Goal: Task Accomplishment & Management: Complete application form

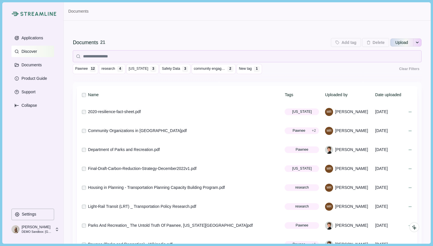
click at [27, 51] on p "Discover" at bounding box center [27, 51] width 17 height 5
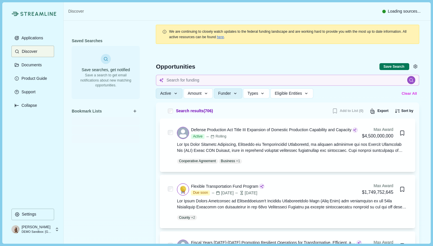
click at [411, 94] on button "Clear All" at bounding box center [409, 93] width 19 height 9
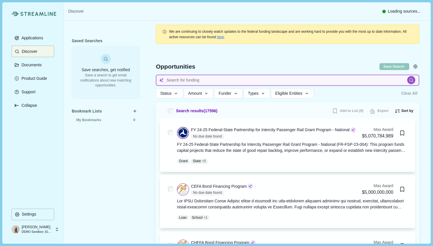
click at [203, 77] on input at bounding box center [288, 80] width 264 height 11
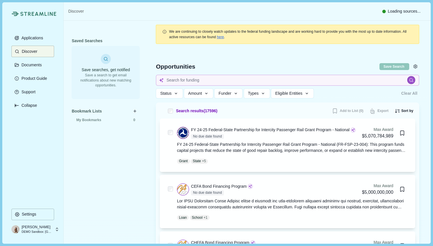
click at [220, 67] on div "Opportunities" at bounding box center [268, 66] width 224 height 8
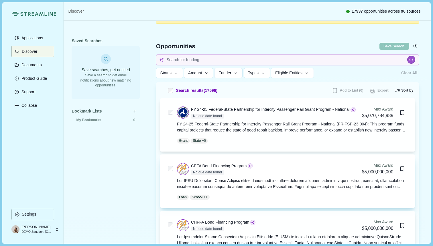
scroll to position [21, 0]
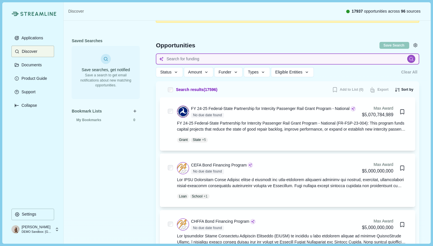
click at [206, 58] on input at bounding box center [288, 58] width 264 height 11
type input "Cancer therapeutics"
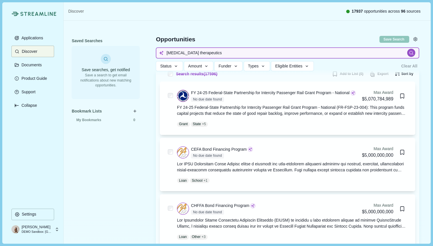
scroll to position [37, 0]
click at [178, 67] on icon "button" at bounding box center [176, 66] width 5 height 5
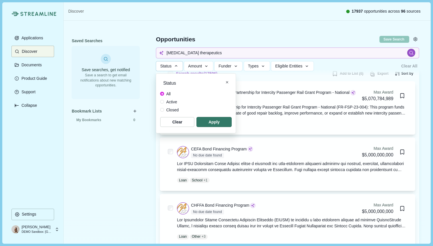
click at [161, 101] on span at bounding box center [162, 102] width 4 height 4
click at [206, 121] on span "button" at bounding box center [215, 121] width 34 height 9
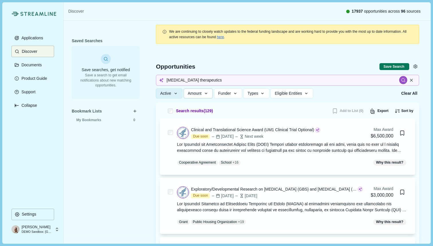
click at [205, 93] on icon "button" at bounding box center [206, 93] width 5 height 5
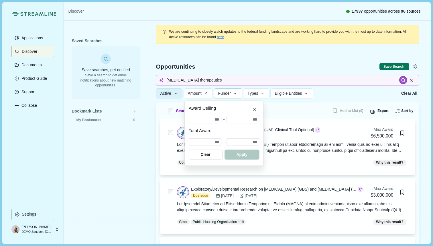
click at [238, 93] on icon "button" at bounding box center [235, 93] width 5 height 5
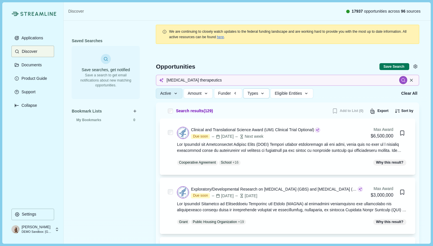
click at [262, 94] on button "Types" at bounding box center [256, 93] width 26 height 10
click at [335, 90] on div "Active Status All Active Closed Clear Apply Amount Award Ceiling - Total Award …" at bounding box center [277, 93] width 242 height 10
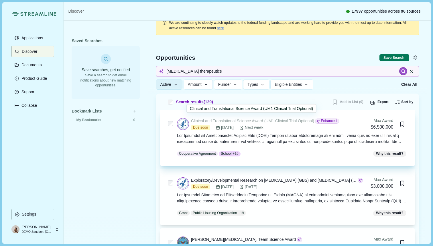
scroll to position [13, 0]
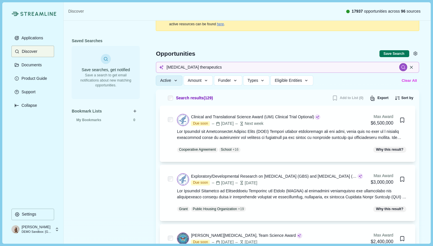
click at [417, 78] on button "Clear All" at bounding box center [409, 80] width 19 height 9
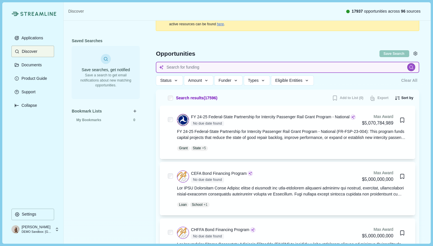
click at [248, 68] on input at bounding box center [288, 67] width 264 height 11
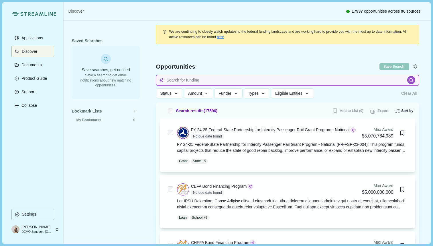
click at [187, 80] on input at bounding box center [288, 80] width 264 height 11
type input "Cancer therapeutics"
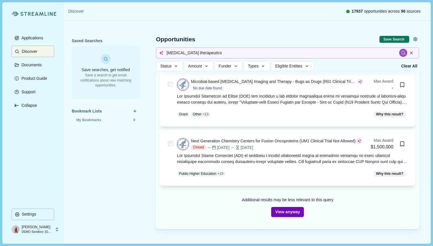
scroll to position [298, 0]
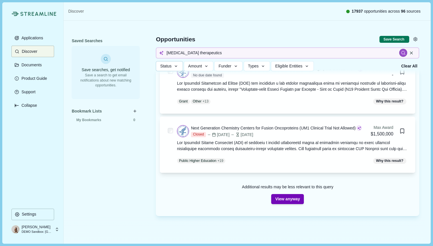
click at [176, 68] on icon "button" at bounding box center [176, 66] width 5 height 5
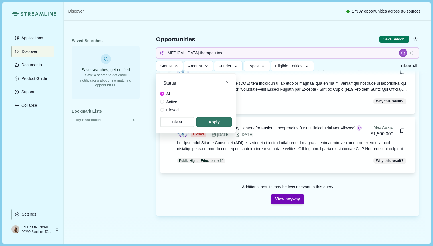
click at [161, 102] on span at bounding box center [162, 102] width 4 height 4
click at [213, 123] on span "button" at bounding box center [215, 121] width 34 height 9
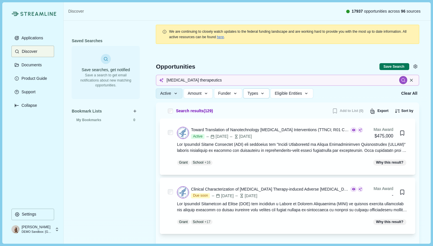
click at [263, 96] on button "Types" at bounding box center [256, 93] width 26 height 10
click at [340, 96] on div "Active Status All Active Closed Clear Apply Amount Award Ceiling - Total Award …" at bounding box center [277, 93] width 242 height 10
click at [209, 92] on icon "button" at bounding box center [206, 93] width 5 height 5
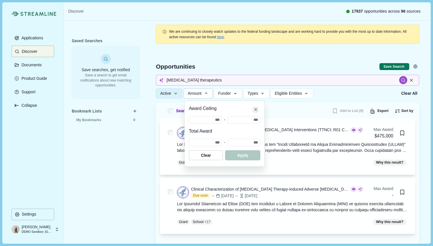
click at [257, 109] on icon "Close" at bounding box center [256, 109] width 3 height 3
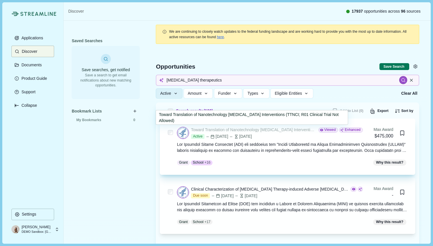
click at [256, 129] on div "Toward Translation of Nanotechnology Cancer Interventions (TTNCI; R01 Clinical …" at bounding box center [254, 130] width 126 height 6
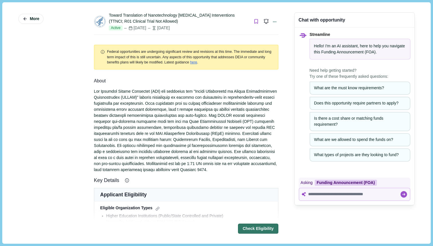
click at [254, 21] on icon "Bookmark this grant." at bounding box center [256, 21] width 5 height 5
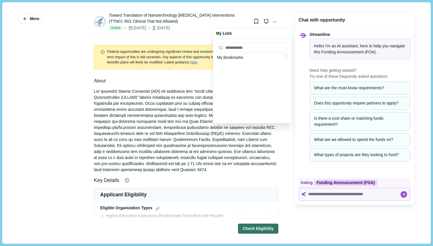
click at [238, 19] on div "Toward Translation of Nanotechnology Cancer Interventions (TTNCI; R01 Clinical …" at bounding box center [179, 18] width 140 height 12
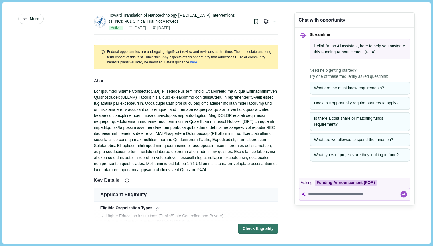
click at [34, 19] on span "More" at bounding box center [34, 18] width 9 height 5
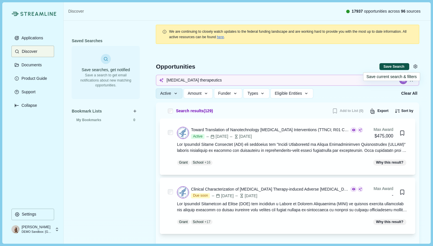
click at [400, 66] on button "Save Search" at bounding box center [395, 66] width 30 height 7
select select "*****"
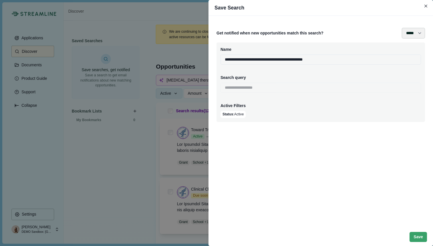
click at [419, 34] on select "**** ***** ****** *******" at bounding box center [413, 33] width 23 height 11
click at [427, 7] on icon "Close" at bounding box center [426, 6] width 3 height 3
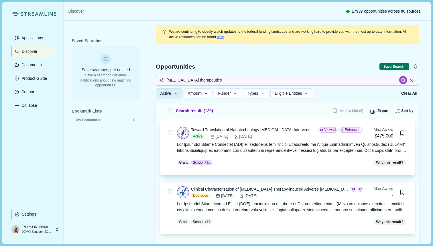
scroll to position [0, 0]
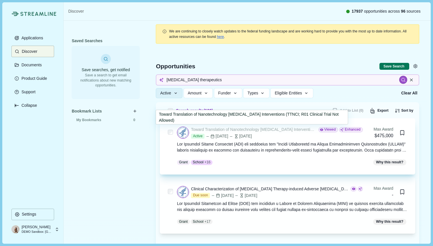
click at [282, 130] on div "Toward Translation of Nanotechnology Cancer Interventions (TTNCI; R01 Clinical …" at bounding box center [254, 129] width 126 height 6
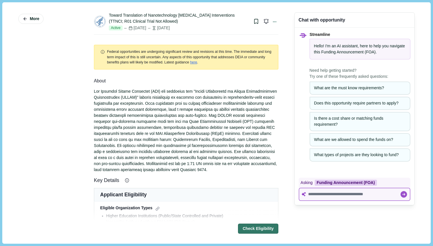
click at [343, 194] on textarea at bounding box center [354, 194] width 92 height 5
paste textarea "**********"
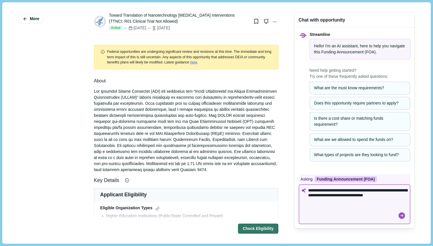
type textarea "**********"
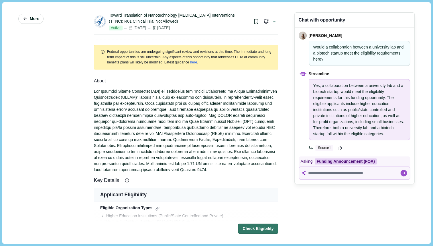
click at [32, 19] on span "More" at bounding box center [34, 18] width 9 height 5
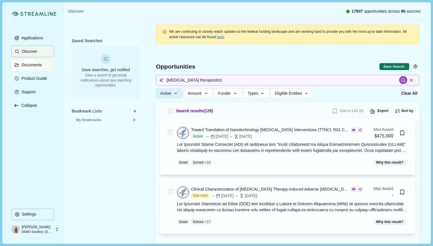
click at [30, 66] on p "Documents" at bounding box center [30, 64] width 22 height 5
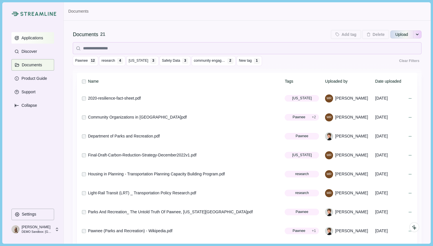
click at [38, 40] on p "Applications" at bounding box center [31, 38] width 24 height 5
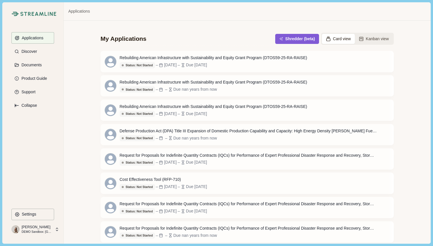
click at [342, 40] on button "Card view" at bounding box center [338, 39] width 33 height 10
click at [365, 40] on button "Kanban view" at bounding box center [374, 39] width 38 height 10
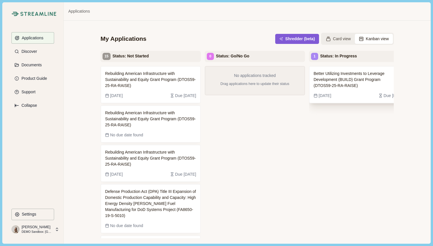
click at [373, 81] on span "Better Utilizing Investments to Leverage Development (BUILD) Grant Program (DTO…" at bounding box center [355, 80] width 82 height 18
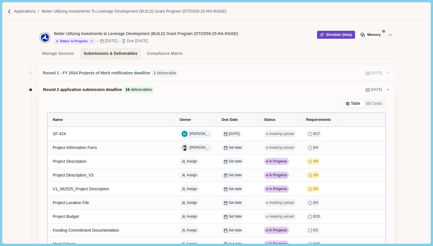
click at [333, 34] on button "Shredder (beta)" at bounding box center [336, 35] width 38 height 8
click at [26, 12] on p "Applications" at bounding box center [25, 11] width 22 height 6
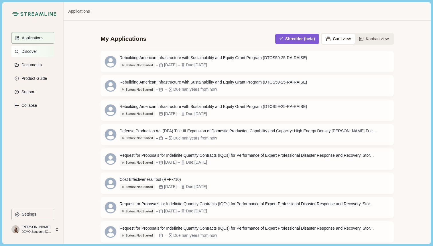
click at [36, 52] on p "Discover" at bounding box center [27, 51] width 17 height 5
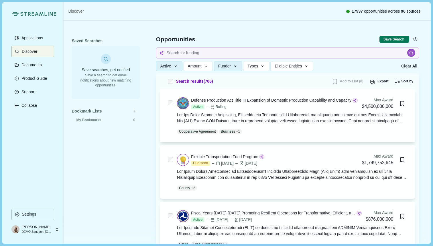
scroll to position [29, 0]
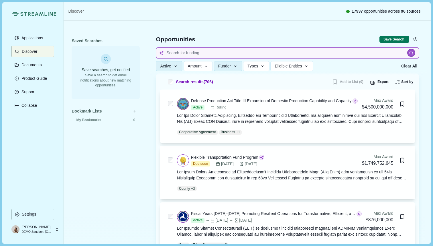
click at [189, 53] on input at bounding box center [288, 52] width 264 height 11
click at [410, 52] on icon at bounding box center [411, 52] width 5 height 5
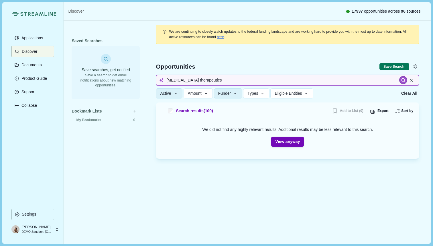
click at [217, 81] on input "Cancer therapeutics" at bounding box center [288, 80] width 264 height 11
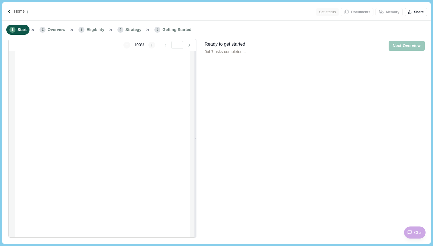
type input "**********"
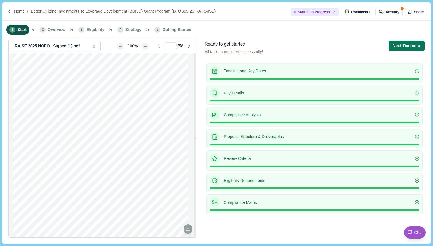
click at [8, 12] on img at bounding box center [9, 11] width 5 height 5
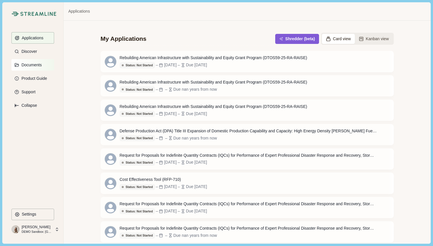
click at [26, 67] on p "Documents" at bounding box center [30, 64] width 22 height 5
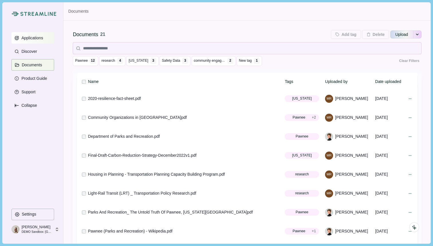
click at [40, 38] on p "Applications" at bounding box center [31, 38] width 24 height 5
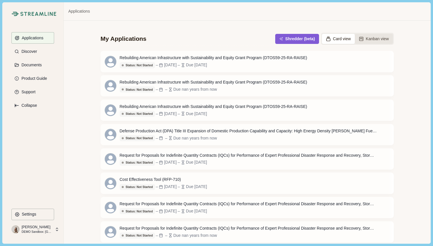
click at [367, 38] on button "Kanban view" at bounding box center [374, 39] width 38 height 10
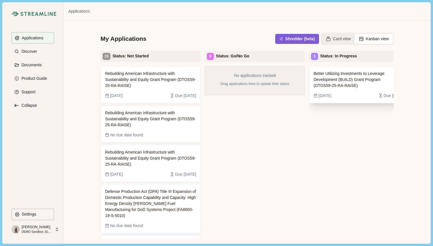
click at [339, 77] on span "Better Utilizing Investments to Leverage Development (BUILD) Grant Program (DTO…" at bounding box center [355, 80] width 82 height 18
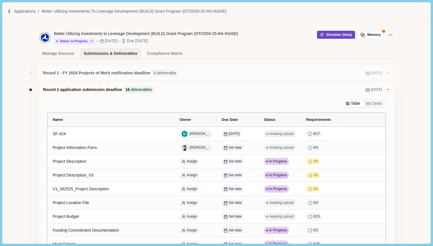
click at [332, 34] on button "Shredder (beta)" at bounding box center [336, 35] width 38 height 8
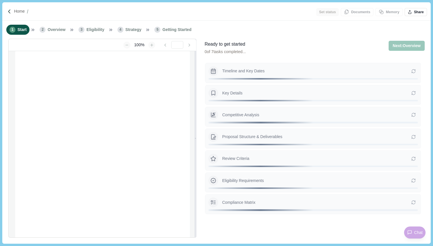
type input "**********"
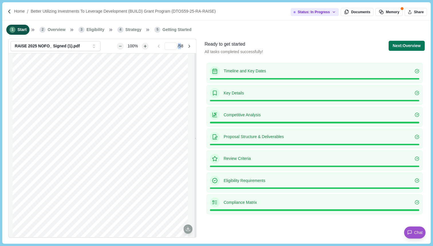
drag, startPoint x: 181, startPoint y: 46, endPoint x: 177, endPoint y: 47, distance: 4.5
click at [178, 47] on span "/ 58" at bounding box center [180, 46] width 5 height 6
click at [183, 47] on span "/ 58" at bounding box center [180, 46] width 5 height 6
type input "*"
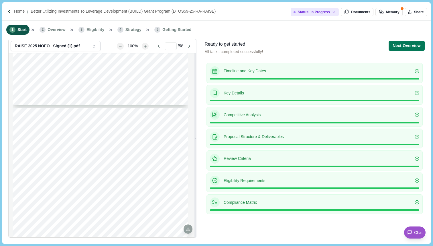
scroll to position [1096, 0]
click at [403, 48] on button "Next: Overview" at bounding box center [407, 46] width 36 height 10
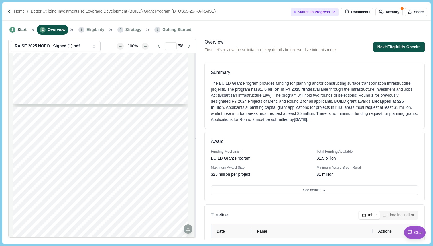
click at [386, 46] on button "Next: Eligibility Checks" at bounding box center [399, 47] width 51 height 10
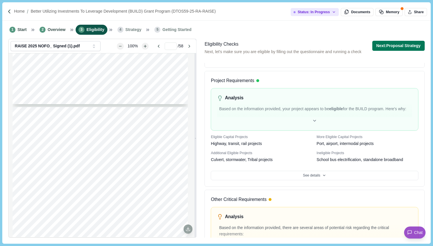
scroll to position [265, 0]
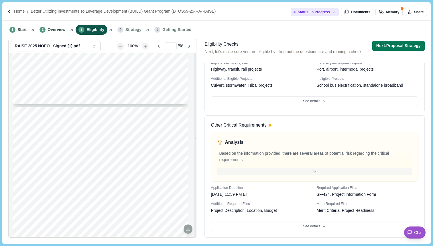
click at [316, 172] on div at bounding box center [314, 171] width 195 height 7
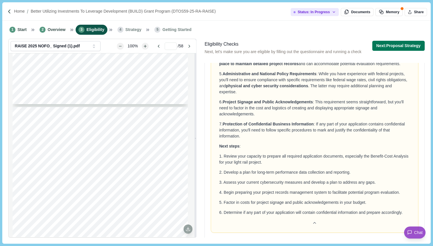
scroll to position [469, 0]
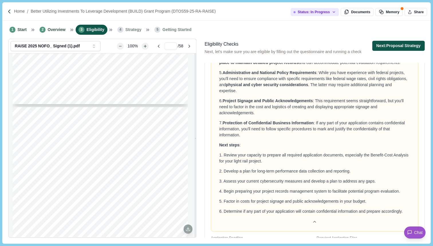
click at [391, 45] on button "Next: Proposal Strategy" at bounding box center [399, 46] width 52 height 10
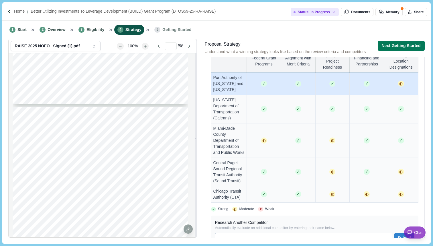
scroll to position [453, 0]
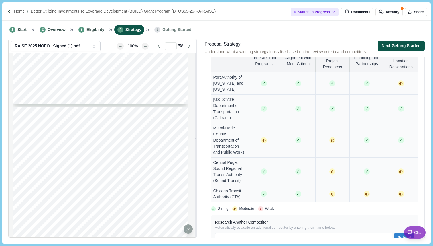
click at [401, 45] on button "Next: Getting Started" at bounding box center [401, 46] width 47 height 10
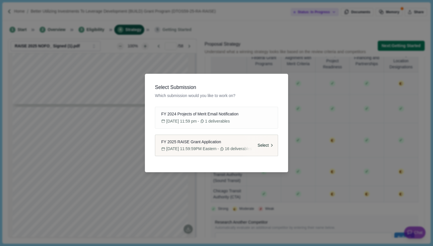
click at [229, 141] on div "FY 2025 RAISE Grant Application" at bounding box center [216, 142] width 115 height 6
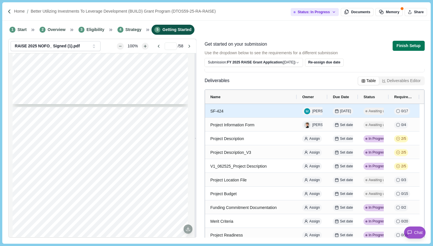
scroll to position [40, 0]
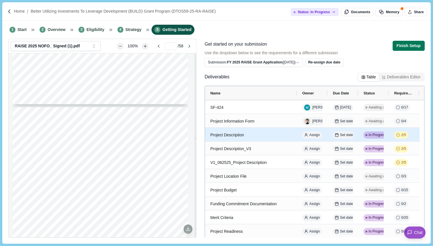
click at [238, 135] on div "Project Description" at bounding box center [251, 134] width 82 height 11
select select "********"
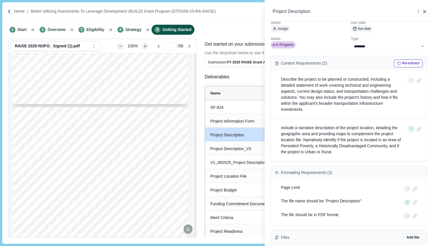
scroll to position [0, 0]
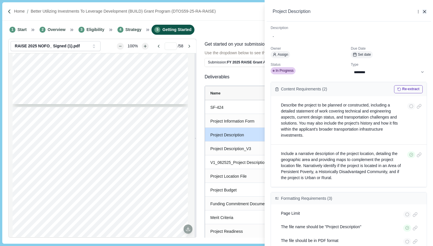
click at [425, 11] on icon "button" at bounding box center [425, 11] width 5 height 5
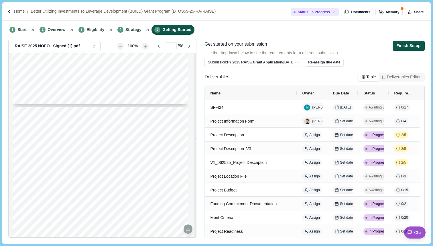
click at [411, 45] on button "Finish Setup" at bounding box center [409, 46] width 32 height 10
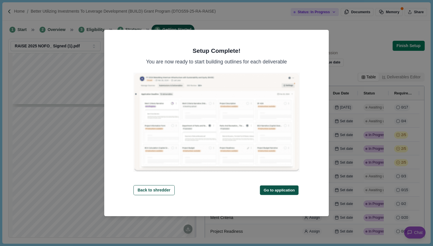
click at [279, 185] on button "Go to application" at bounding box center [279, 189] width 39 height 9
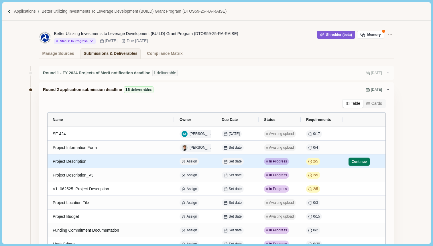
click at [75, 161] on div "Project Description" at bounding box center [111, 161] width 117 height 11
select select "********"
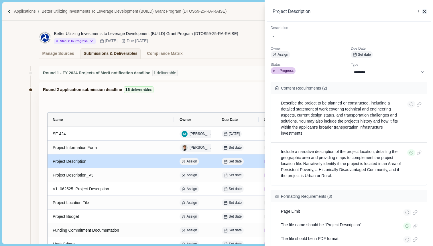
click at [426, 11] on icon "button" at bounding box center [425, 11] width 5 height 5
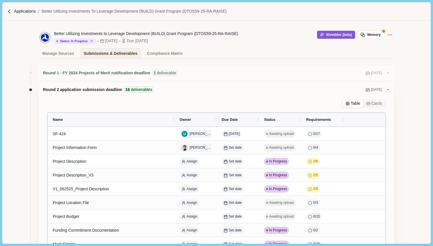
click at [15, 12] on p "Applications" at bounding box center [25, 11] width 22 height 6
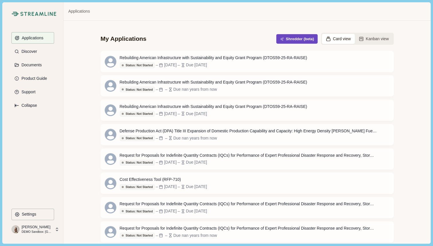
click at [290, 39] on button "Shredder (beta)" at bounding box center [298, 38] width 42 height 9
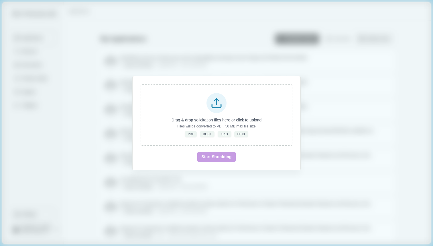
click at [236, 29] on div "Drag & drop solicitation files here or click to upload Files will be converted …" at bounding box center [216, 123] width 433 height 246
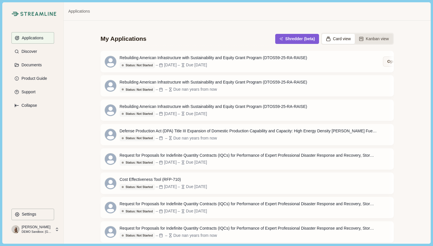
click at [370, 36] on button "Kanban view" at bounding box center [374, 39] width 38 height 10
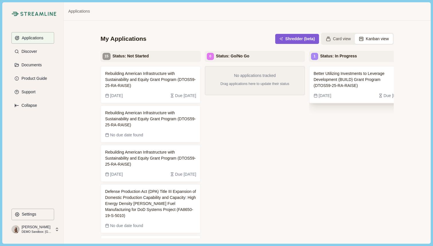
click at [352, 84] on span "Better Utilizing Investments to Leverage Development (BUILD) Grant Program (DTO…" at bounding box center [355, 80] width 82 height 18
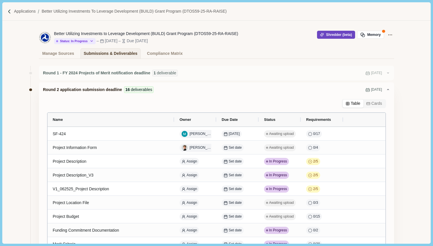
click at [331, 36] on button "Shredder (beta)" at bounding box center [336, 35] width 38 height 8
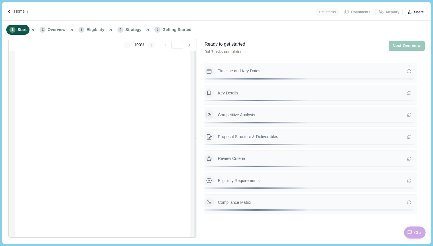
type input "**********"
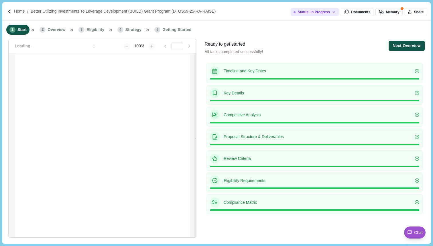
click at [406, 44] on button "Next: Overview" at bounding box center [407, 46] width 36 height 10
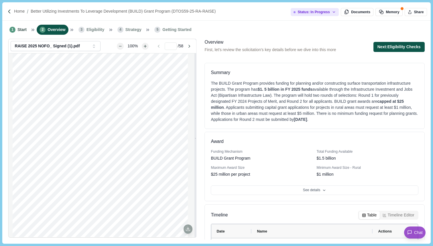
click at [405, 49] on button "Next: Eligibility Checks" at bounding box center [399, 47] width 51 height 10
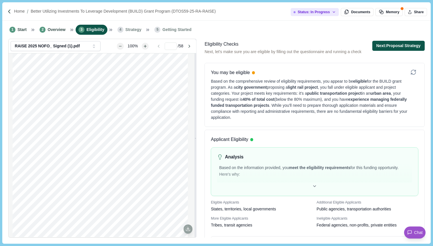
click at [405, 49] on button "Next: Proposal Strategy" at bounding box center [399, 46] width 52 height 10
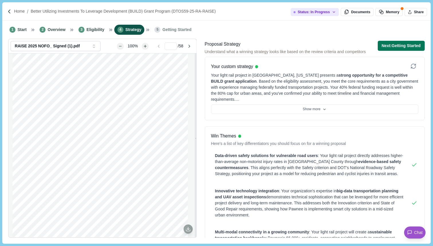
click at [405, 49] on button "Next: Getting Started" at bounding box center [401, 46] width 47 height 10
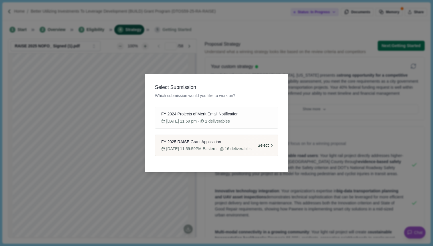
click at [217, 150] on span "January 30, 2025 at 11:59:59PM Eastern" at bounding box center [192, 149] width 50 height 6
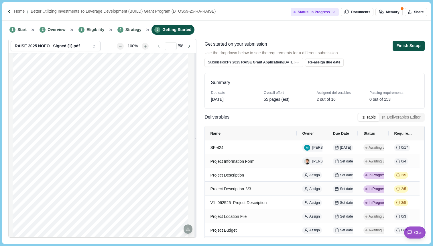
click at [406, 46] on button "Finish Setup" at bounding box center [409, 46] width 32 height 10
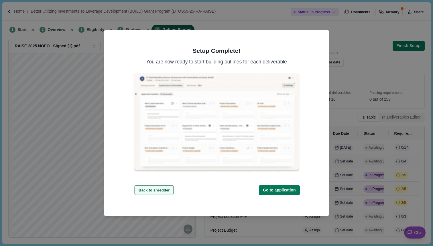
click at [163, 189] on button "Back to shredder" at bounding box center [153, 189] width 39 height 9
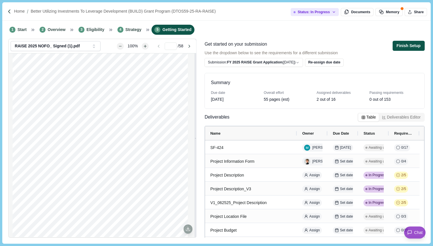
click at [411, 50] on button "Finish Setup" at bounding box center [409, 46] width 32 height 10
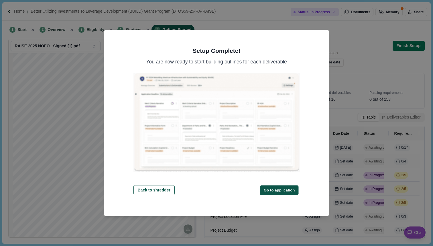
click at [271, 189] on button "Go to application" at bounding box center [279, 189] width 39 height 9
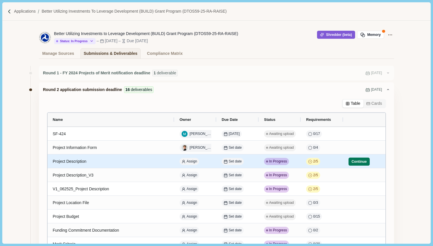
click at [82, 160] on div "Project Description" at bounding box center [111, 161] width 117 height 11
select select "********"
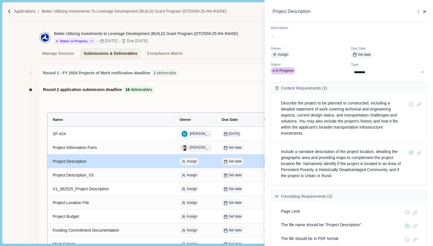
click at [205, 76] on div "**********" at bounding box center [216, 123] width 433 height 246
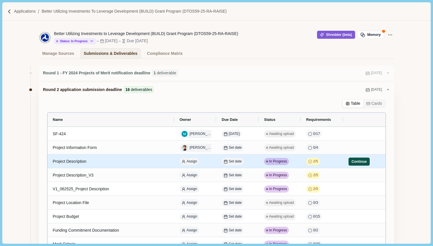
click at [361, 164] on button "Continue" at bounding box center [359, 161] width 21 height 8
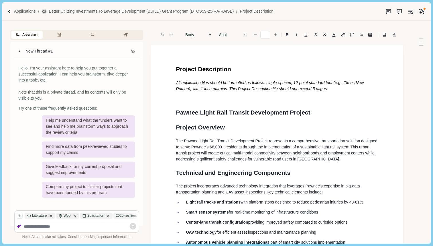
type input "**"
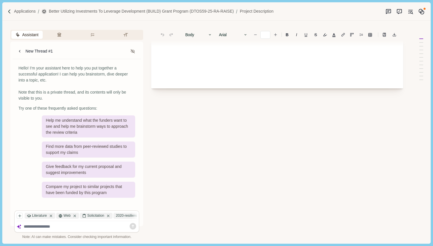
scroll to position [43, 0]
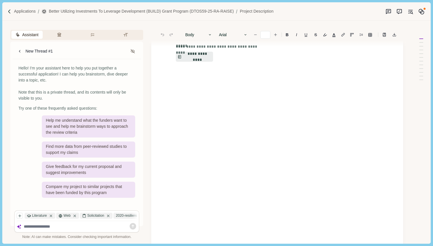
drag, startPoint x: 175, startPoint y: 68, endPoint x: 276, endPoint y: 197, distance: 163.8
click at [276, 197] on div "**********" at bounding box center [277, 125] width 252 height 246
click at [194, 58] on button "**********" at bounding box center [195, 57] width 38 height 10
click at [58, 34] on button "Review Criteria" at bounding box center [60, 35] width 31 height 8
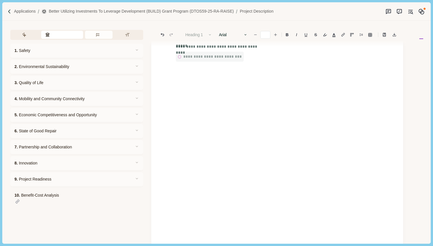
click at [94, 35] on button "Requirements" at bounding box center [99, 35] width 28 height 8
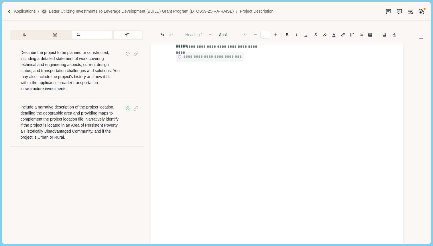
click at [131, 34] on button "Formatting" at bounding box center [128, 35] width 28 height 8
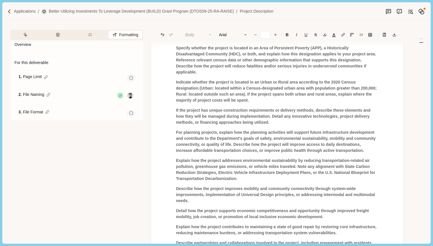
scroll to position [0, 0]
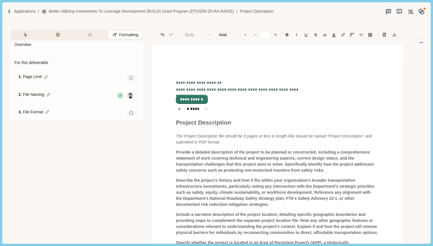
click at [200, 100] on button "**********" at bounding box center [192, 99] width 31 height 8
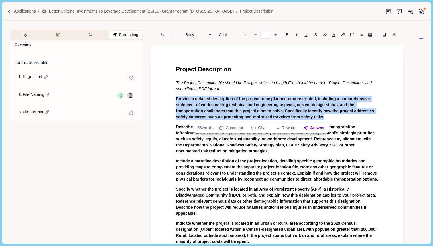
drag, startPoint x: 356, startPoint y: 119, endPoint x: 174, endPoint y: 99, distance: 183.4
click at [173, 99] on div "Project Description The Project Description file should be 5 pages or less in l…" at bounding box center [277, 232] width 211 height 334
click at [317, 126] on button "Answer" at bounding box center [315, 128] width 28 height 8
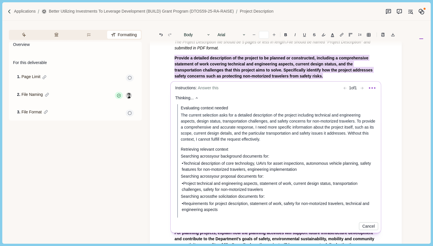
scroll to position [54, 1]
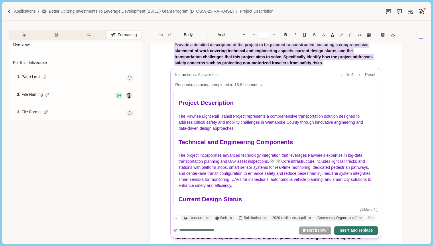
click at [355, 231] on button "Insert and replace" at bounding box center [356, 230] width 43 height 8
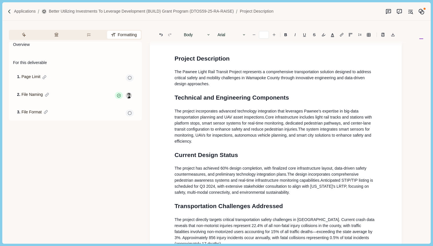
scroll to position [247, 1]
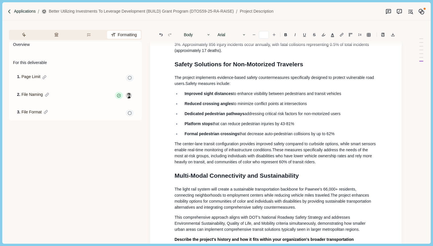
click at [26, 10] on p "Applications" at bounding box center [25, 11] width 22 height 6
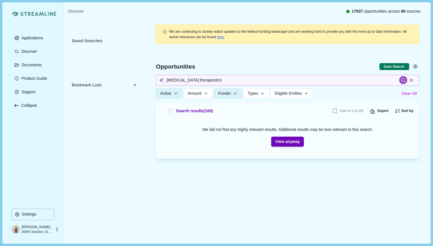
click at [411, 92] on button "Clear All" at bounding box center [409, 93] width 19 height 9
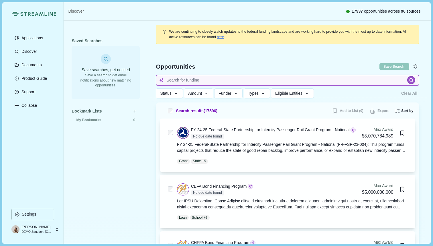
click at [215, 76] on input at bounding box center [288, 80] width 264 height 11
type input "Cancer therapeutics"
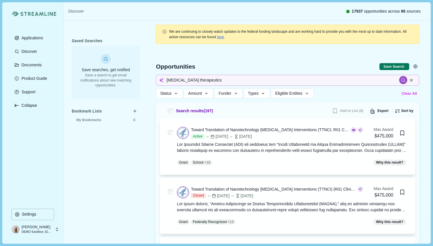
click at [407, 93] on button "Clear All" at bounding box center [409, 93] width 19 height 9
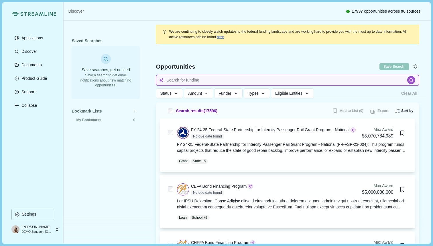
click at [194, 82] on input at bounding box center [288, 80] width 264 height 11
type input "Cancer therapeutics"
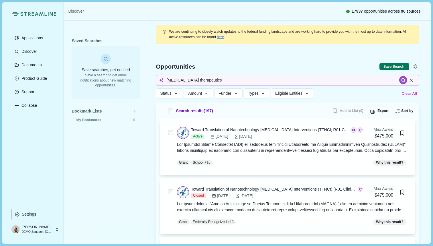
click at [407, 93] on button "Clear All" at bounding box center [409, 93] width 19 height 9
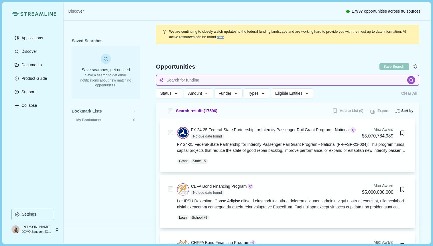
click at [185, 80] on input at bounding box center [288, 80] width 264 height 11
type input "Cancer therapeutics"
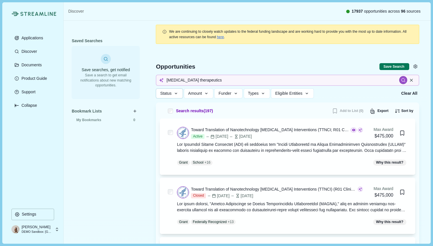
click at [175, 94] on icon "button" at bounding box center [176, 93] width 5 height 5
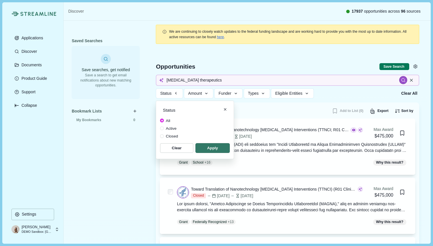
click at [267, 108] on div "Search results ( 197 ) Add to List (0) Export Sort by Max Award: Highest to Low…" at bounding box center [288, 110] width 256 height 9
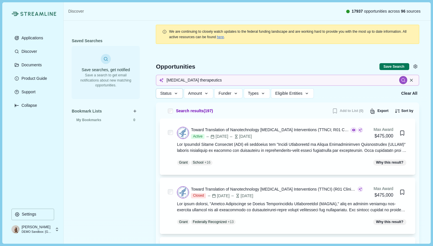
click at [176, 94] on icon "button" at bounding box center [176, 93] width 5 height 5
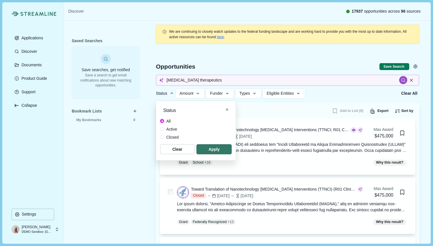
click at [164, 129] on label "Active" at bounding box center [169, 129] width 19 height 6
click at [214, 148] on span "button" at bounding box center [215, 148] width 34 height 9
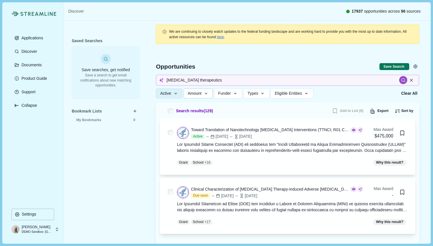
click at [209, 93] on icon "button" at bounding box center [206, 93] width 5 height 5
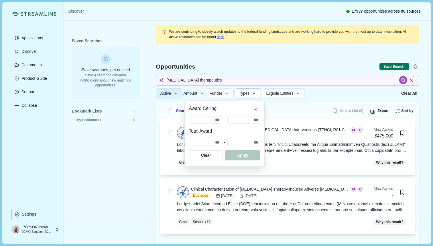
click at [257, 91] on icon "button" at bounding box center [254, 93] width 5 height 5
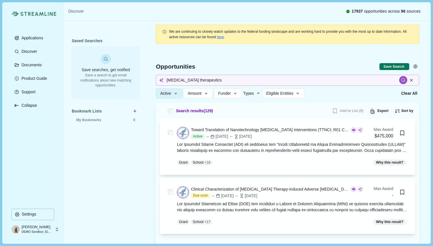
click at [330, 91] on div "Active Status All Active Closed Clear Apply Amount Award Ceiling - Total Award …" at bounding box center [277, 93] width 242 height 10
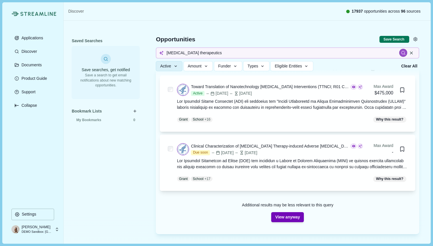
scroll to position [36, 0]
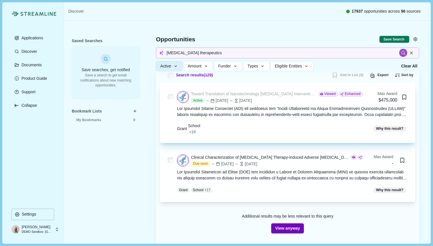
click at [261, 96] on div "Toward Translation of Nanotechnology Cancer Interventions (TTNCI; R01 Clinical …" at bounding box center [254, 94] width 126 height 6
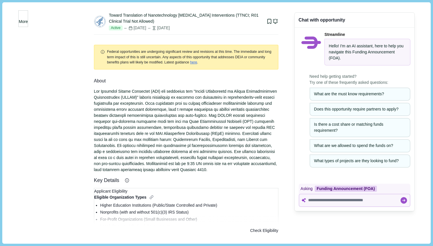
click at [28, 19] on span "More" at bounding box center [23, 22] width 9 height 6
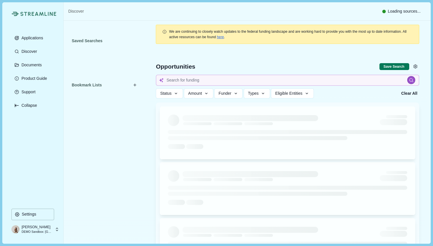
type input "Cancer therapeutics"
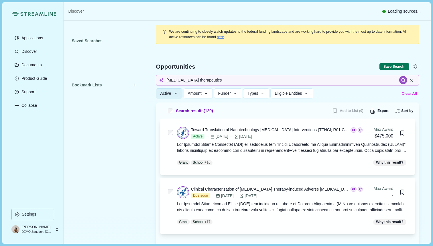
click at [409, 95] on button "Clear All" at bounding box center [409, 93] width 19 height 9
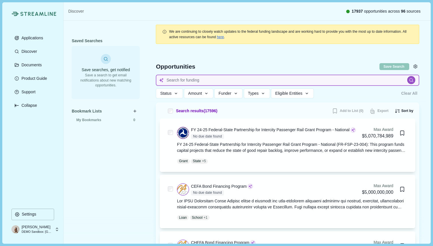
click at [187, 81] on input at bounding box center [288, 80] width 264 height 11
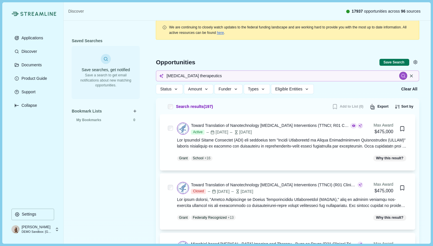
scroll to position [4, 0]
click at [177, 90] on icon "button" at bounding box center [176, 89] width 5 height 5
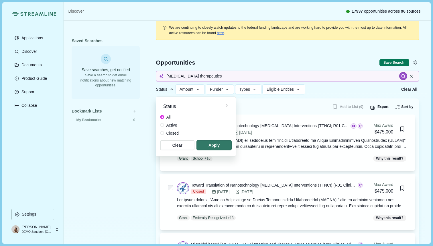
click at [161, 125] on span at bounding box center [162, 125] width 4 height 4
click at [222, 147] on span "button" at bounding box center [215, 144] width 34 height 9
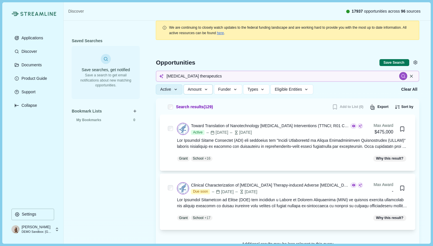
click at [207, 89] on icon "button" at bounding box center [206, 89] width 5 height 5
click at [261, 90] on button "Types" at bounding box center [248, 89] width 26 height 10
click at [340, 87] on div "Active Status All Active Closed Clear Apply Amount Award Ceiling - Total Award …" at bounding box center [277, 89] width 242 height 10
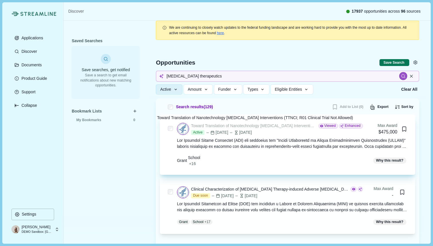
click at [221, 126] on div "Toward Translation of Nanotechnology Cancer Interventions (TTNCI; R01 Clinical …" at bounding box center [254, 126] width 126 height 6
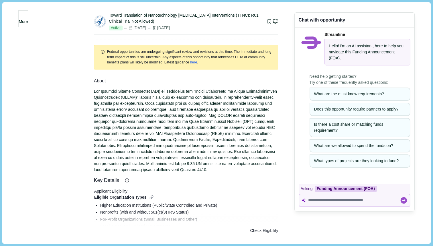
click at [267, 21] on icon "Bookmark this grant." at bounding box center [269, 21] width 5 height 5
click at [204, 35] on div "Toward Translation of Nanotechnology Cancer Interventions (TTNCI; R01 Clinical …" at bounding box center [186, 23] width 185 height 34
click at [28, 21] on span "More" at bounding box center [23, 22] width 9 height 6
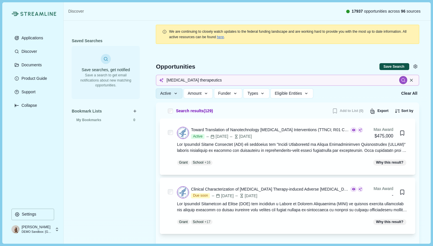
click at [391, 64] on button "Save Search" at bounding box center [395, 66] width 30 height 7
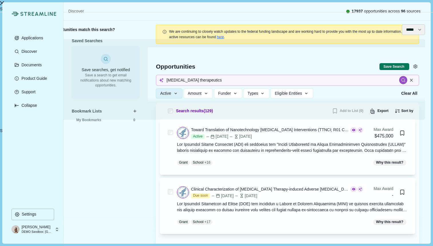
click at [417, 35] on select "**** ***** ****** *******" at bounding box center [413, 29] width 23 height 11
click at [4, 5] on icon "Close" at bounding box center [2, 3] width 4 height 4
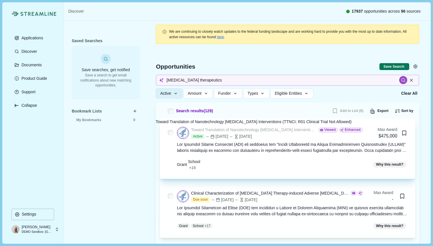
click at [238, 131] on div "Toward Translation of Nanotechnology Cancer Interventions (TTNCI; R01 Clinical …" at bounding box center [254, 130] width 126 height 6
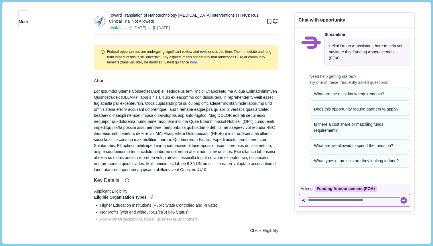
click at [320, 198] on textarea at bounding box center [354, 200] width 92 height 5
paste textarea "**********"
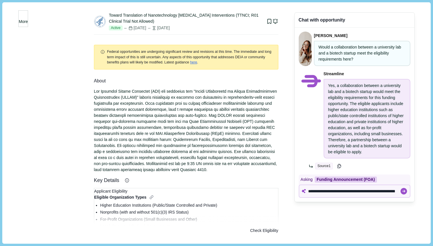
click at [28, 20] on span "More" at bounding box center [23, 22] width 9 height 6
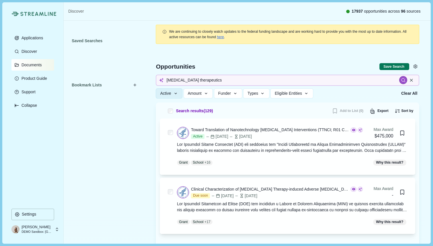
click at [32, 68] on button "Documents" at bounding box center [32, 64] width 43 height 11
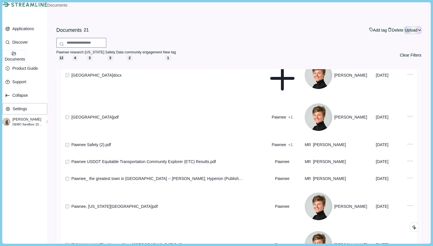
scroll to position [238, 0]
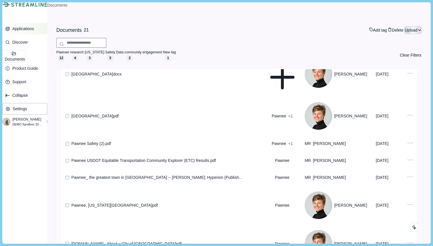
click at [32, 31] on p "Applications" at bounding box center [22, 28] width 24 height 5
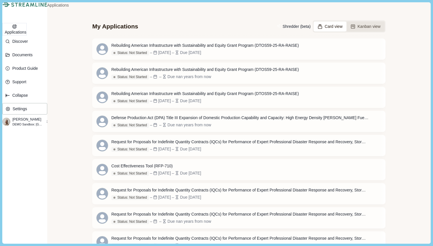
click at [365, 32] on button "Kanban view" at bounding box center [366, 27] width 38 height 10
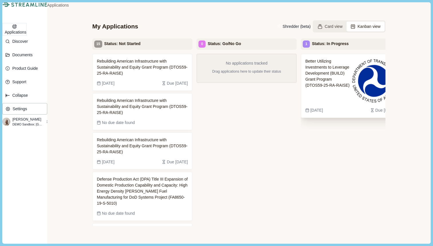
click at [348, 79] on span "Better Utilizing Investments to Leverage Development (BUILD) Grant Program (DTO…" at bounding box center [328, 80] width 45 height 45
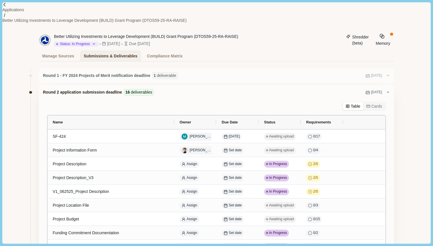
click at [343, 36] on button "Shredder (beta)" at bounding box center [357, 40] width 29 height 13
click at [16, 8] on p "Applications" at bounding box center [13, 10] width 22 height 6
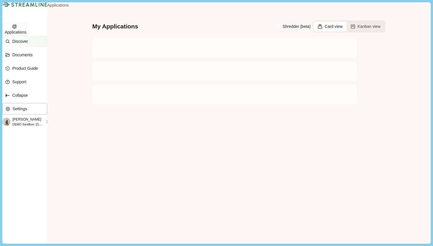
click at [43, 47] on button "Discover" at bounding box center [24, 41] width 45 height 11
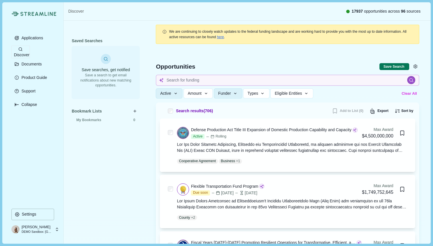
click at [405, 95] on button "Clear All" at bounding box center [409, 93] width 19 height 9
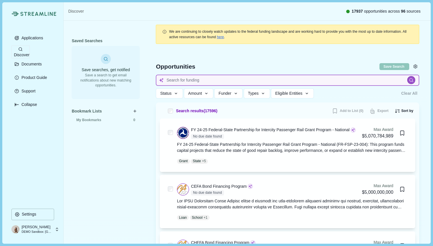
click at [189, 78] on input at bounding box center [288, 80] width 264 height 11
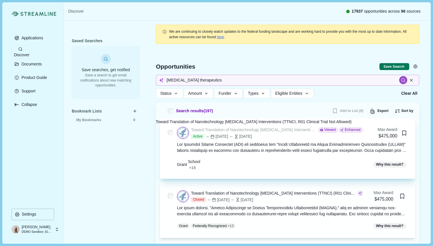
click at [246, 130] on div "Toward Translation of Nanotechnology Cancer Interventions (TTNCI; R01 Clinical …" at bounding box center [254, 130] width 126 height 6
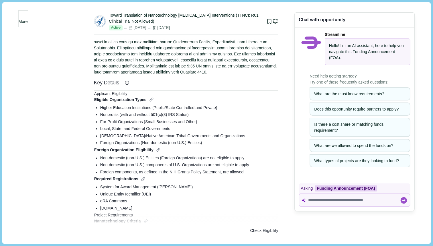
scroll to position [11, 0]
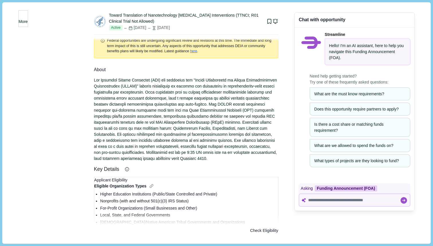
click at [28, 21] on span "More" at bounding box center [23, 22] width 9 height 6
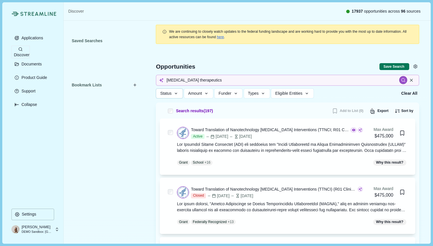
click at [176, 93] on icon "button" at bounding box center [176, 93] width 5 height 5
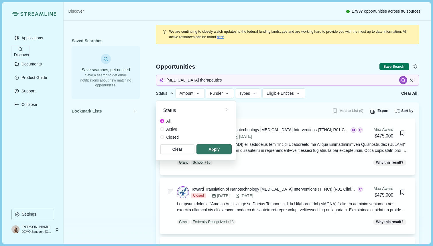
click at [162, 129] on span at bounding box center [162, 129] width 4 height 4
click at [214, 149] on span "button" at bounding box center [215, 148] width 34 height 9
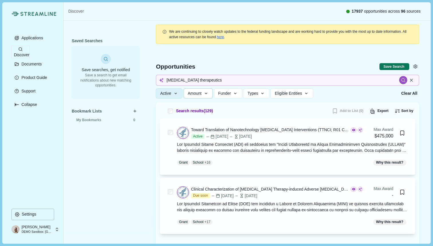
click at [208, 97] on button "Amount" at bounding box center [199, 93] width 30 height 10
click at [256, 94] on icon "button" at bounding box center [254, 93] width 3 height 1
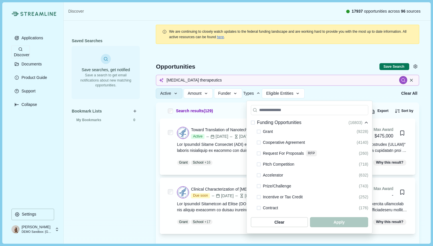
scroll to position [147, 0]
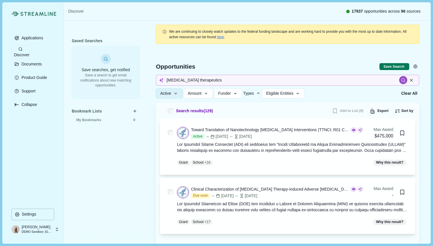
click at [341, 87] on div at bounding box center [288, 74] width 280 height 55
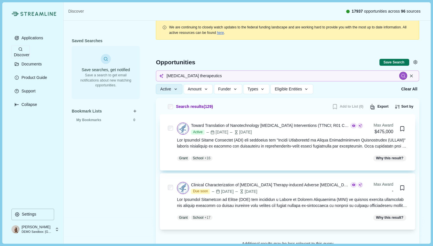
scroll to position [0, 0]
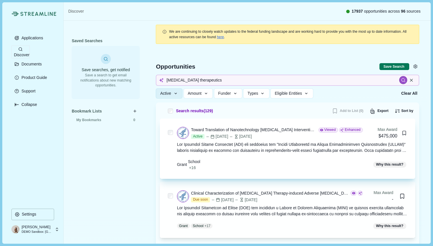
click at [402, 131] on icon "Bookmark this grant." at bounding box center [404, 132] width 5 height 5
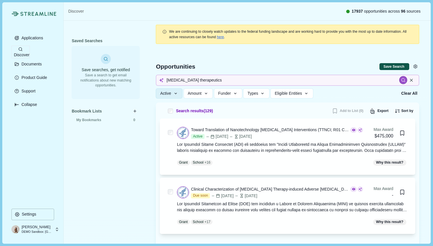
click at [394, 67] on button "Save Search" at bounding box center [395, 66] width 30 height 7
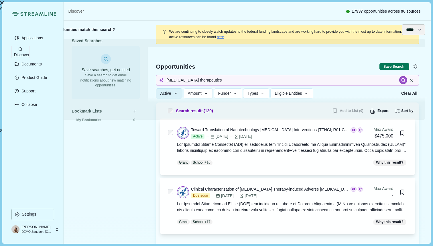
click at [420, 32] on select "**** ***** ****** *******" at bounding box center [413, 29] width 23 height 11
click at [4, 5] on icon "Close" at bounding box center [2, 3] width 4 height 4
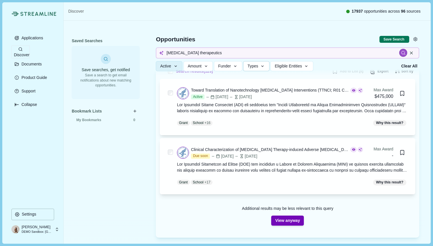
scroll to position [40, 0]
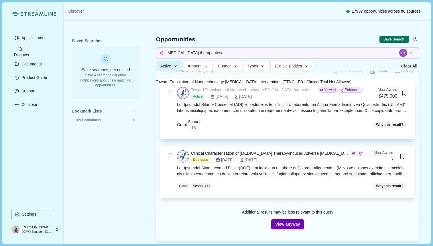
click at [269, 90] on div "Toward Translation of Nanotechnology Cancer Interventions (TTNCI; R01 Clinical …" at bounding box center [254, 90] width 126 height 6
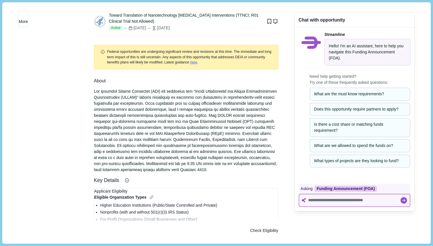
click at [329, 199] on div at bounding box center [350, 199] width 101 height 11
click at [329, 198] on textarea at bounding box center [354, 200] width 92 height 5
paste textarea "**********"
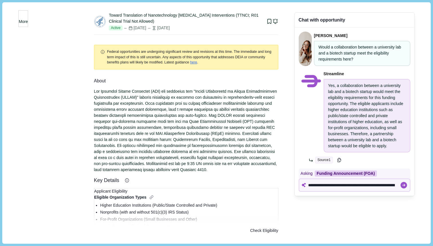
click at [28, 19] on span "More" at bounding box center [23, 22] width 9 height 6
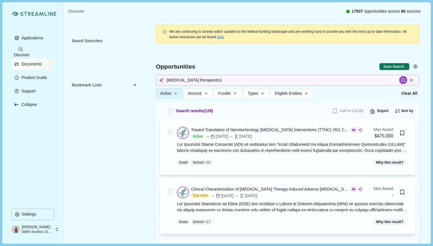
click at [32, 66] on p "Documents" at bounding box center [30, 64] width 22 height 5
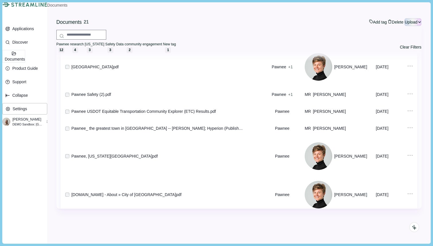
scroll to position [67, 0]
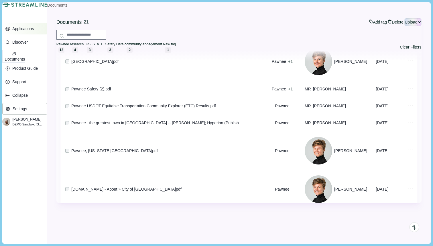
click at [34, 31] on p "Applications" at bounding box center [22, 28] width 24 height 5
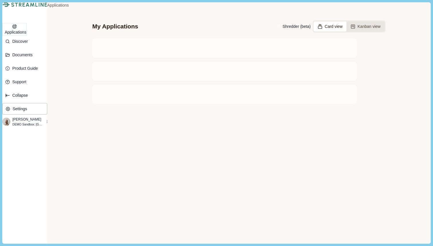
click at [371, 32] on button "Kanban view" at bounding box center [366, 27] width 38 height 10
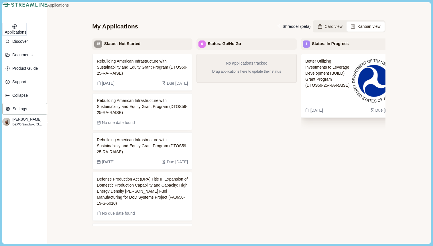
click at [351, 78] on span "Better Utilizing Investments to Leverage Development (BUILD) Grant Program (DTO…" at bounding box center [328, 80] width 45 height 45
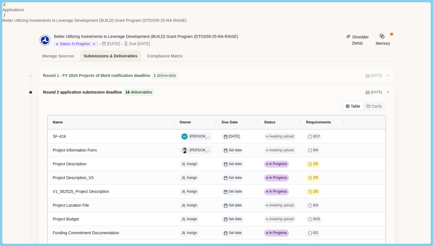
click at [343, 36] on button "Shredder (beta)" at bounding box center [357, 40] width 29 height 13
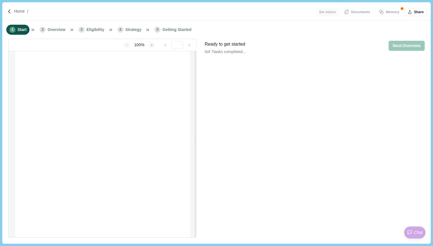
type input "**********"
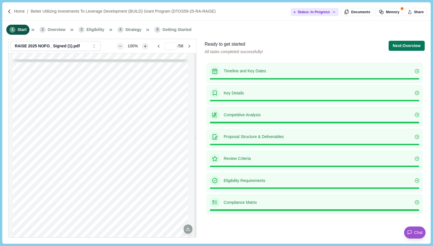
scroll to position [913, 0]
type input "*"
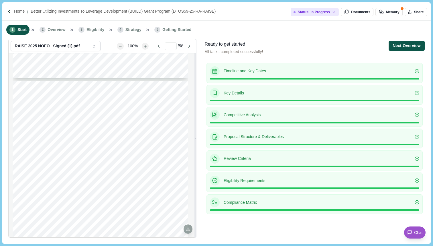
click at [401, 45] on button "Next: Overview" at bounding box center [407, 46] width 36 height 10
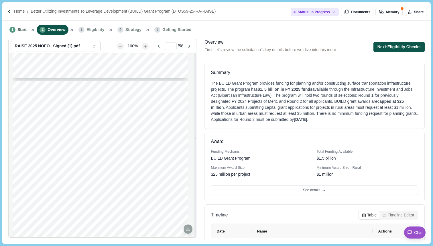
click at [399, 48] on button "Next: Eligibility Checks" at bounding box center [399, 47] width 51 height 10
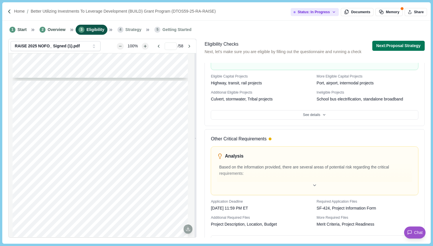
scroll to position [265, 0]
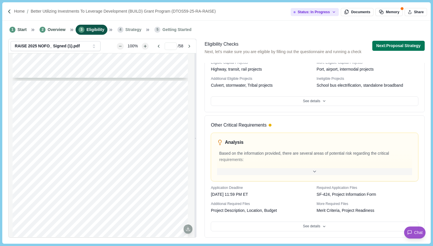
click at [312, 169] on icon at bounding box center [314, 171] width 5 height 5
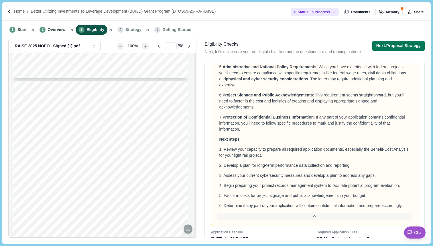
scroll to position [476, 0]
click at [408, 44] on button "Next: Proposal Strategy" at bounding box center [399, 46] width 52 height 10
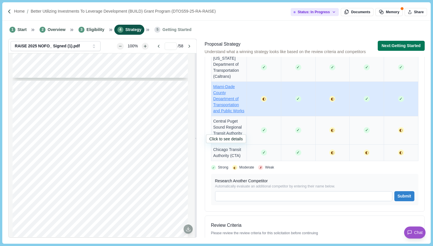
scroll to position [495, 0]
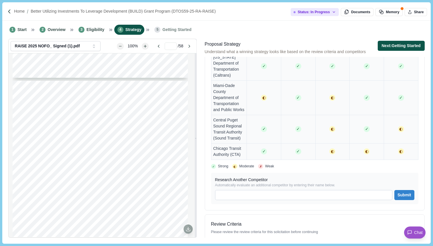
click at [410, 46] on button "Next: Getting Started" at bounding box center [401, 46] width 47 height 10
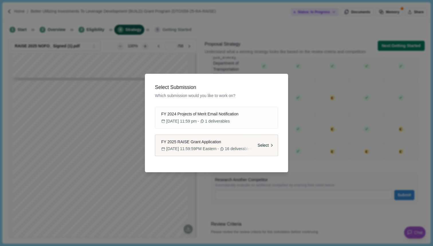
click at [214, 146] on span "[DATE] 11:59:59PM Eastern" at bounding box center [192, 149] width 50 height 6
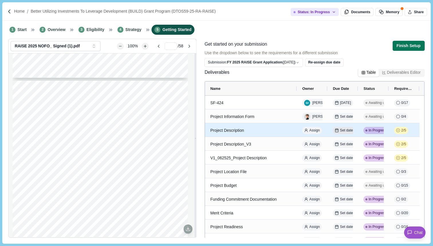
scroll to position [51, 0]
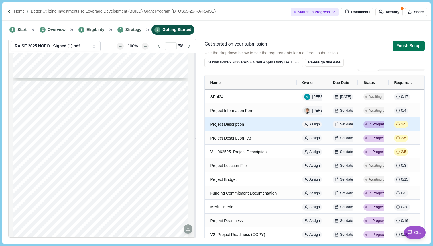
click at [264, 124] on div "Project Description" at bounding box center [251, 124] width 82 height 11
select select "********"
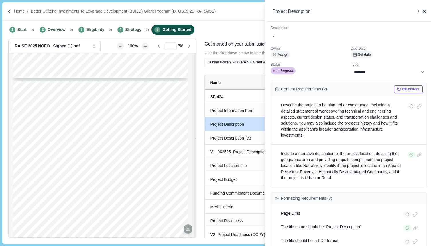
click at [424, 11] on icon "button" at bounding box center [425, 11] width 5 height 5
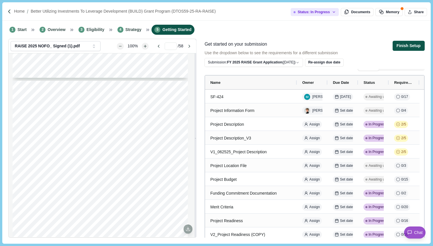
click at [415, 47] on button "Finish Setup" at bounding box center [409, 46] width 32 height 10
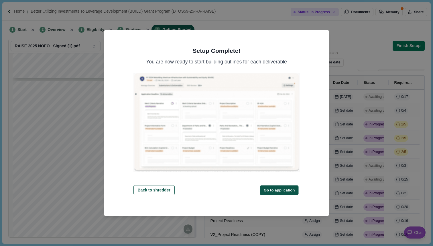
click at [289, 188] on button "Go to application" at bounding box center [279, 189] width 39 height 9
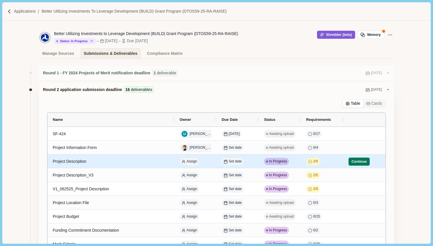
click at [78, 162] on div "Project Description" at bounding box center [111, 161] width 117 height 11
select select "********"
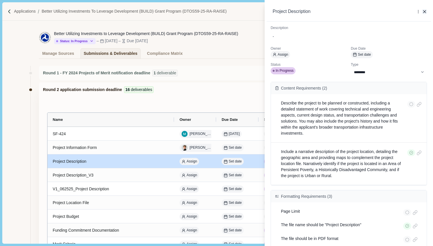
click at [425, 11] on icon "button" at bounding box center [425, 11] width 5 height 5
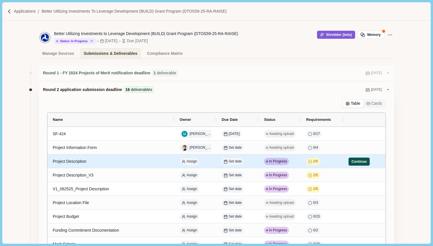
click at [361, 163] on button "Continue" at bounding box center [359, 161] width 21 height 8
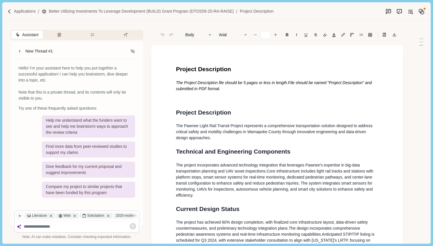
type input "**"
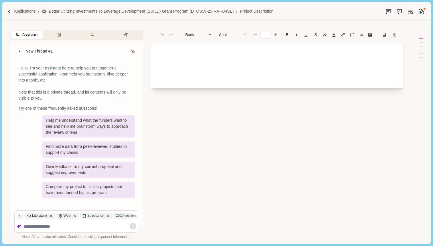
scroll to position [43, 0]
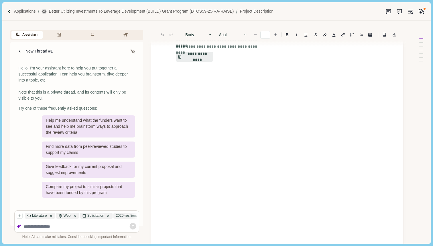
drag, startPoint x: 176, startPoint y: 70, endPoint x: 261, endPoint y: 175, distance: 135.5
click at [261, 175] on div "**********" at bounding box center [277, 125] width 252 height 246
click at [202, 59] on button "**********" at bounding box center [195, 57] width 38 height 10
click at [60, 33] on button "Review Criteria" at bounding box center [60, 35] width 31 height 8
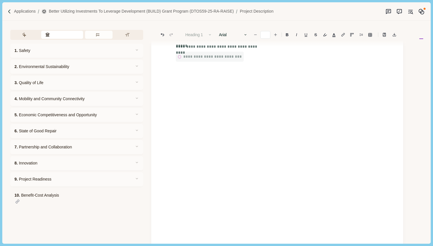
click at [99, 35] on button "Requirements" at bounding box center [99, 35] width 28 height 8
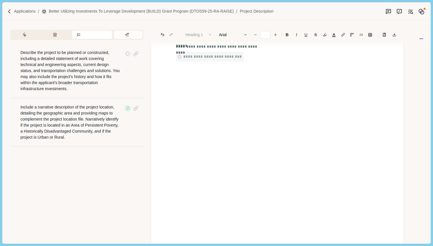
click at [126, 35] on icon "button" at bounding box center [127, 34] width 5 height 5
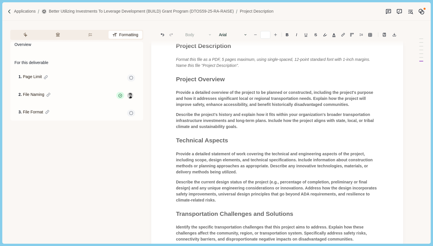
scroll to position [0, 0]
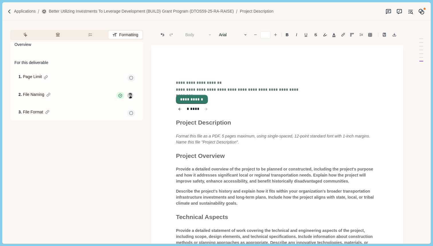
click at [195, 100] on button "**********" at bounding box center [192, 99] width 31 height 8
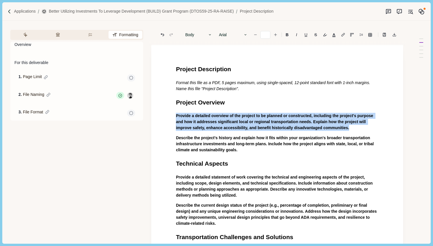
drag, startPoint x: 380, startPoint y: 129, endPoint x: 173, endPoint y: 114, distance: 207.5
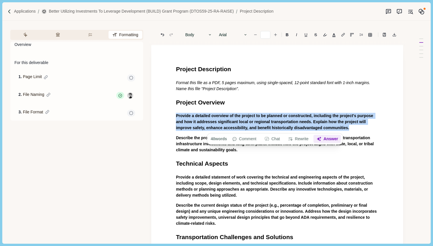
click at [334, 138] on button "Answer" at bounding box center [328, 139] width 28 height 8
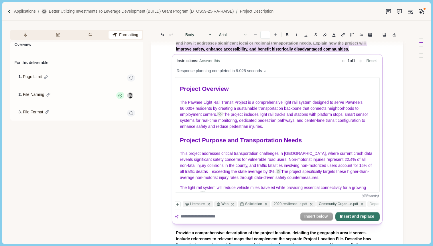
click at [371, 217] on button "Insert and replace" at bounding box center [357, 216] width 43 height 8
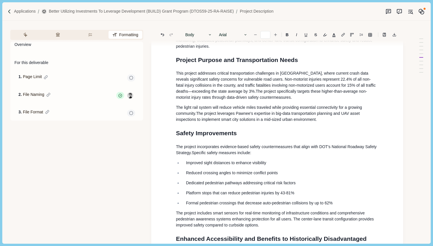
scroll to position [122, 0]
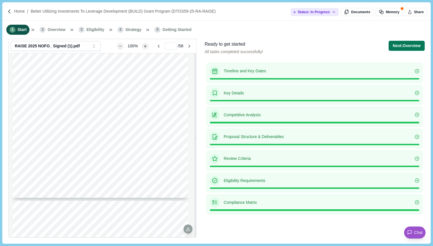
scroll to position [543, 0]
type input "*"
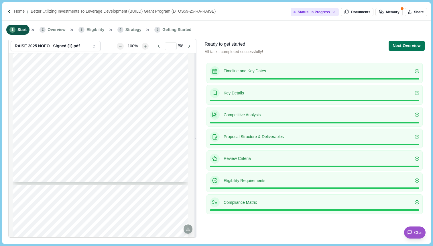
scroll to position [789, 0]
click at [397, 46] on button "Next: Overview" at bounding box center [407, 46] width 36 height 10
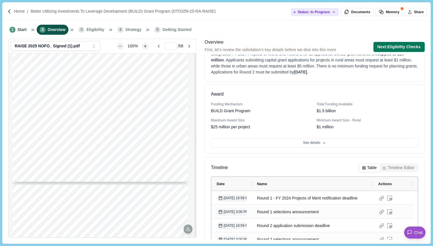
scroll to position [51, 0]
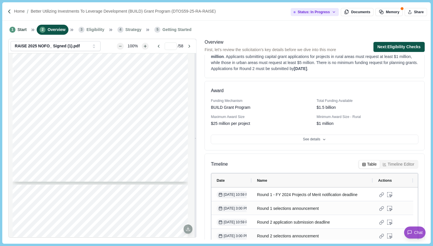
click at [404, 46] on button "Next: Eligibility Checks" at bounding box center [399, 47] width 51 height 10
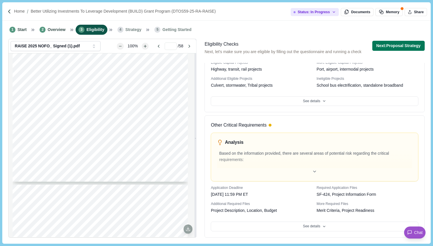
scroll to position [265, 0]
click at [312, 169] on icon at bounding box center [314, 171] width 5 height 5
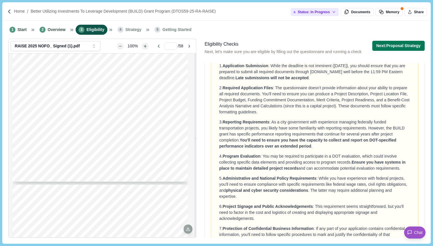
scroll to position [385, 0]
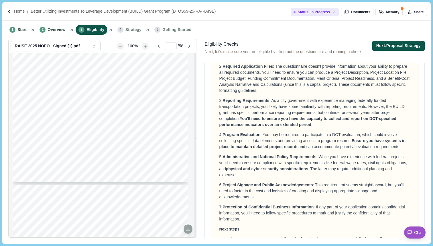
click at [401, 47] on button "Next: Proposal Strategy" at bounding box center [399, 46] width 52 height 10
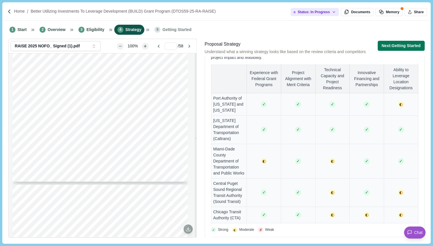
scroll to position [434, 0]
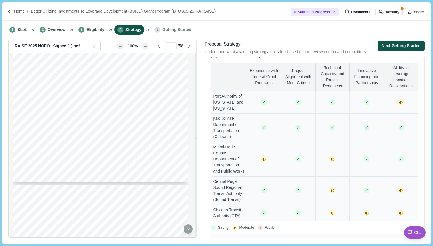
click at [399, 47] on button "Next: Getting Started" at bounding box center [401, 46] width 47 height 10
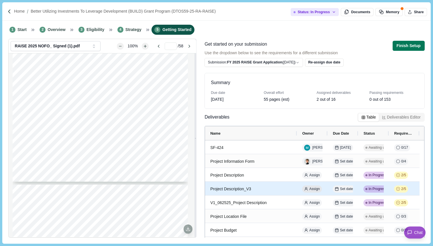
scroll to position [17, 0]
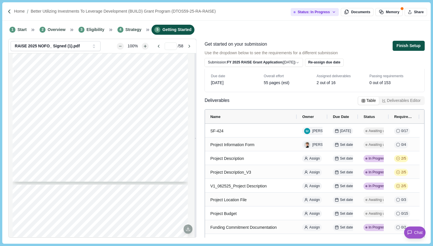
click at [415, 47] on button "Finish Setup" at bounding box center [409, 46] width 32 height 10
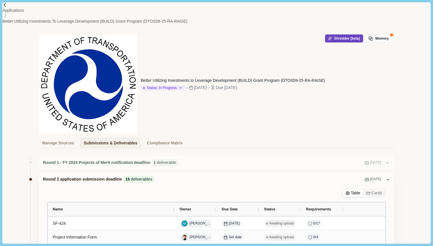
click at [340, 34] on button "Shredder (beta)" at bounding box center [344, 38] width 38 height 8
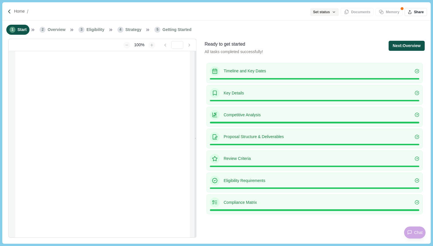
type input "**********"
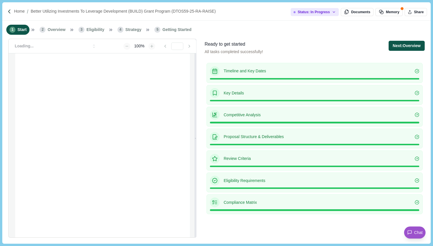
click at [417, 46] on button "Next: Overview" at bounding box center [407, 46] width 36 height 10
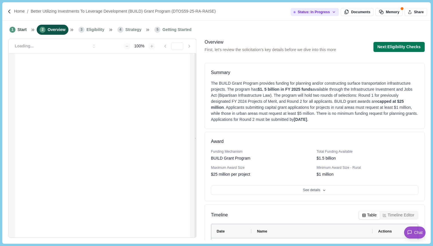
click at [417, 46] on button "Next: Eligibility Checks" at bounding box center [399, 47] width 51 height 10
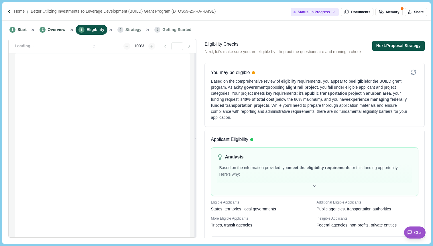
click at [415, 45] on button "Next: Proposal Strategy" at bounding box center [399, 46] width 52 height 10
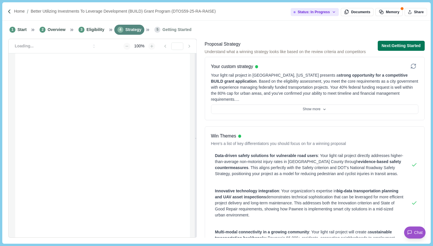
click at [415, 45] on button "Next: Getting Started" at bounding box center [401, 46] width 47 height 10
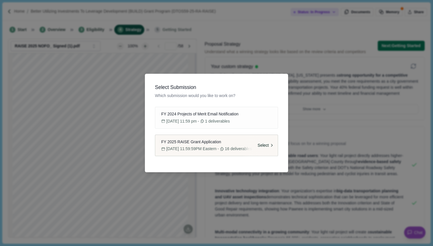
click at [220, 136] on button "FY 2025 RAISE Grant Application [DATE] 11:59:59PM Eastern - 16 deliverables Sel…" at bounding box center [216, 145] width 123 height 22
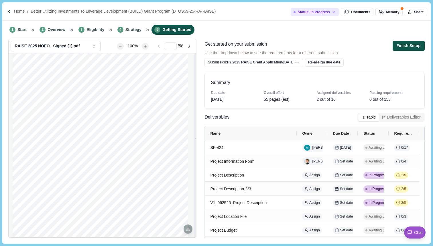
click at [413, 46] on button "Finish Setup" at bounding box center [409, 46] width 32 height 10
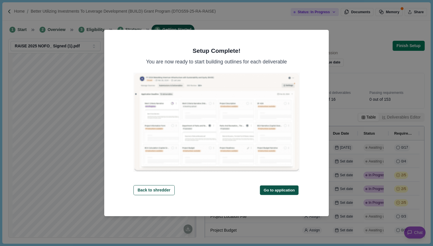
click at [271, 192] on button "Go to application" at bounding box center [279, 189] width 39 height 9
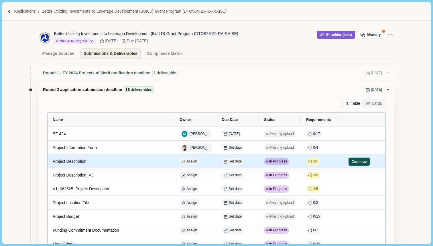
click at [356, 163] on button "Continue" at bounding box center [359, 161] width 21 height 8
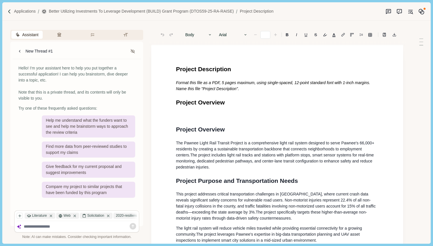
type input "**"
click at [177, 69] on span "Project Description" at bounding box center [203, 69] width 55 height 7
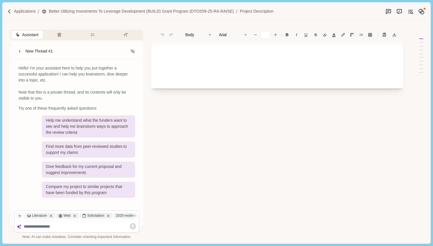
scroll to position [43, 0]
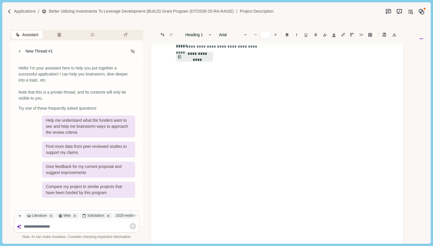
drag, startPoint x: 177, startPoint y: 69, endPoint x: 258, endPoint y: 177, distance: 135.7
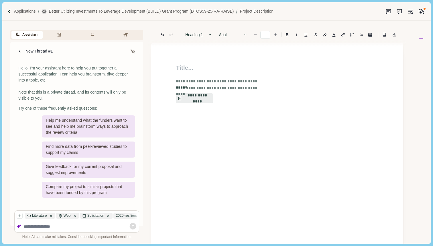
scroll to position [0, 0]
click at [196, 98] on button "**********" at bounding box center [195, 100] width 38 height 10
click at [60, 34] on button "Review Criteria" at bounding box center [60, 35] width 31 height 8
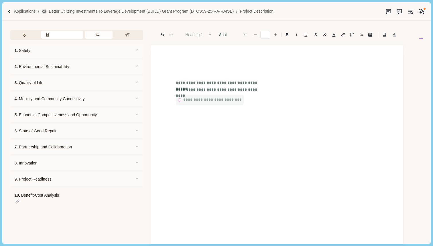
click at [97, 34] on icon "button" at bounding box center [97, 34] width 5 height 5
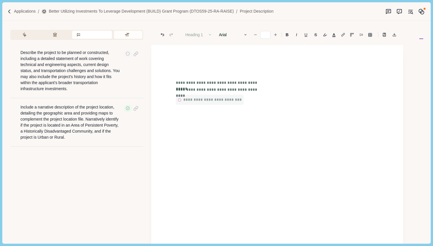
click at [128, 34] on button "Formatting" at bounding box center [128, 35] width 28 height 8
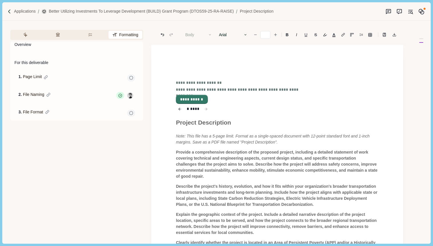
click at [200, 99] on button "**********" at bounding box center [192, 99] width 31 height 8
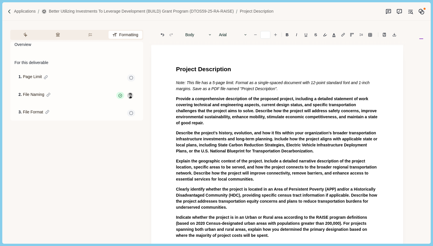
click at [245, 121] on p "Provide a comprehensive description of the proposed project, including a detail…" at bounding box center [277, 111] width 203 height 30
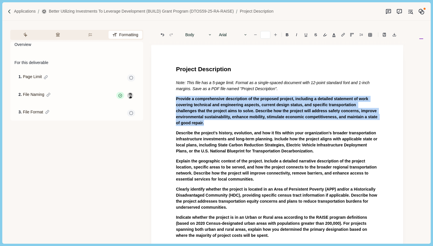
drag, startPoint x: 245, startPoint y: 121, endPoint x: 177, endPoint y: 98, distance: 72.5
click at [177, 98] on p "Provide a comprehensive description of the proposed project, including a detail…" at bounding box center [277, 111] width 203 height 30
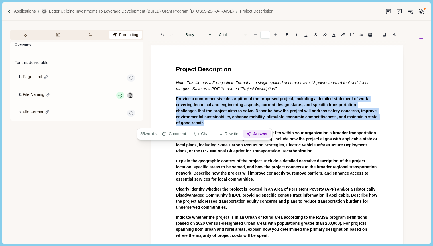
click at [265, 135] on button "Answer" at bounding box center [258, 134] width 28 height 8
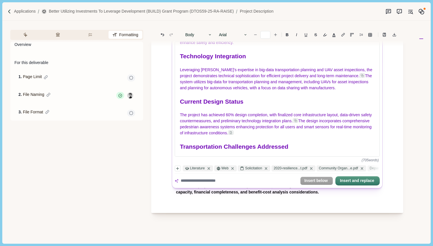
scroll to position [138, 0]
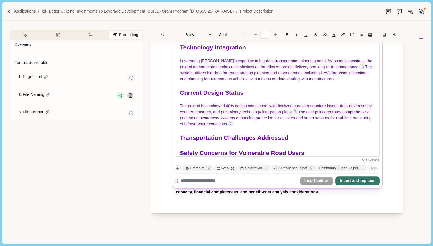
click at [353, 181] on button "Insert and replace" at bounding box center [357, 181] width 43 height 8
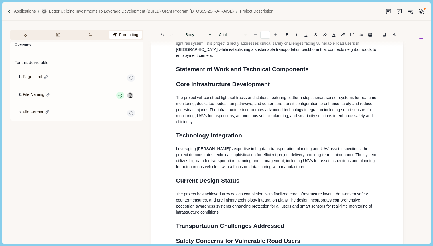
scroll to position [536, 0]
